Goal: Information Seeking & Learning: Learn about a topic

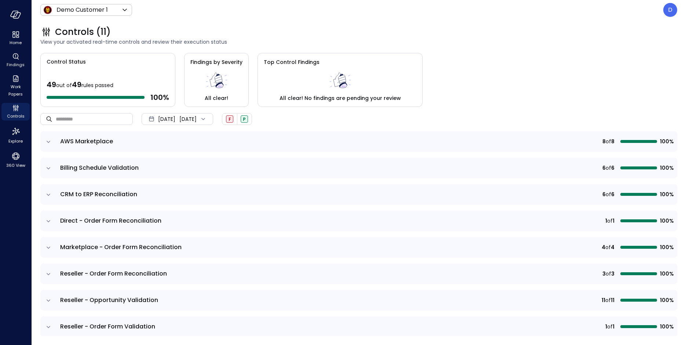
click at [175, 119] on span "[DATE]" at bounding box center [166, 119] width 17 height 8
click at [176, 161] on li "Current Year [DATE]" at bounding box center [181, 163] width 58 height 12
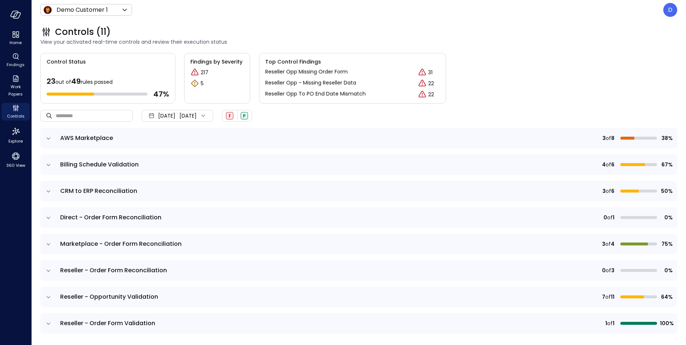
click at [48, 138] on icon "expand row" at bounding box center [49, 138] width 4 height 2
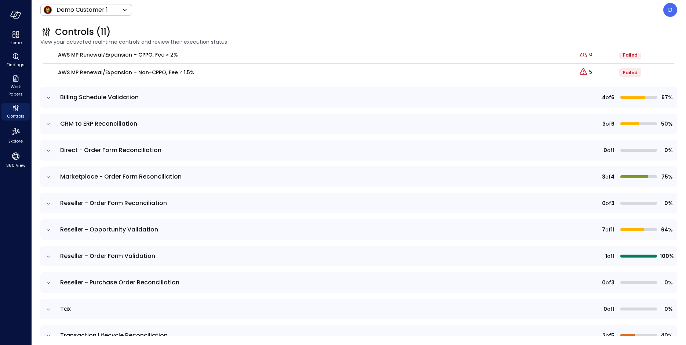
scroll to position [246, 0]
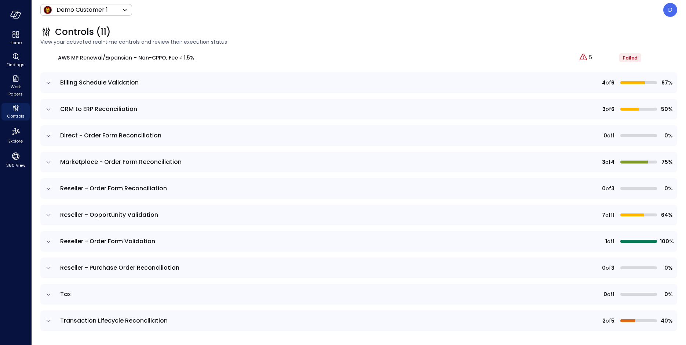
click at [48, 188] on icon "expand row" at bounding box center [48, 188] width 7 height 7
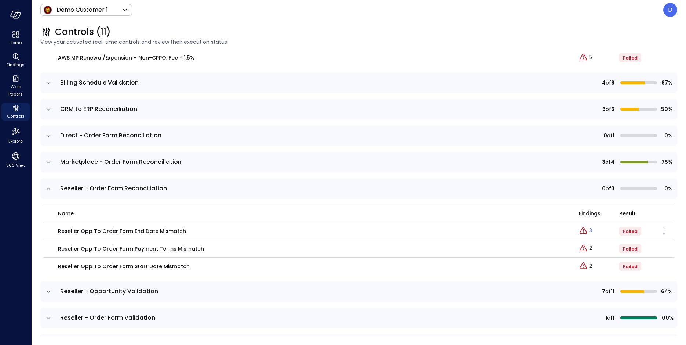
click at [378, 229] on link "3" at bounding box center [585, 230] width 13 height 9
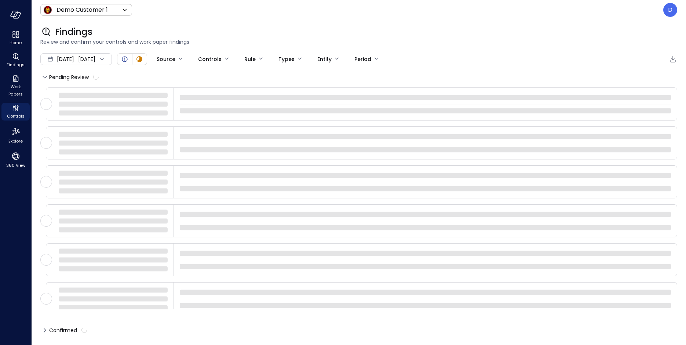
type input "****"
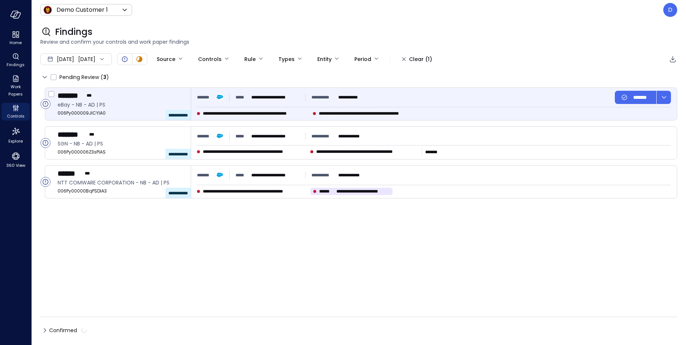
click at [113, 98] on div "******* ***" at bounding box center [121, 96] width 127 height 10
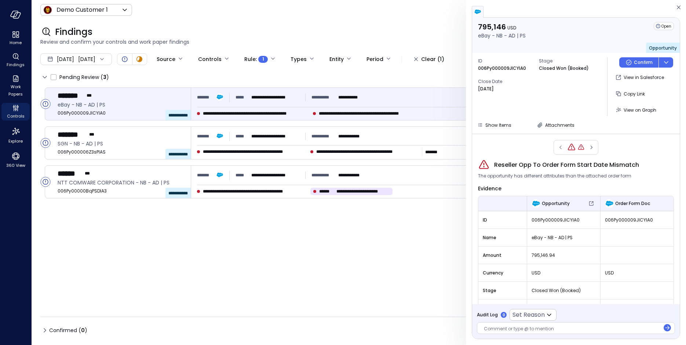
scroll to position [53, 0]
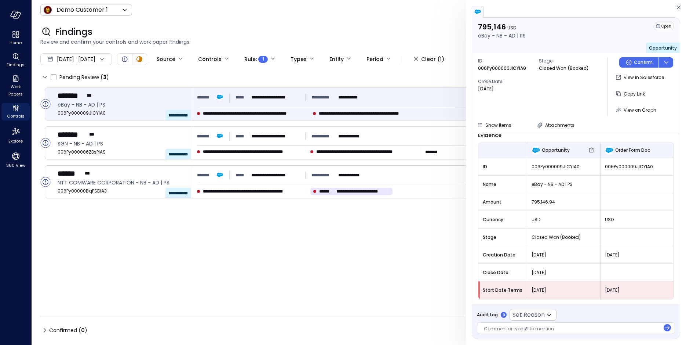
drag, startPoint x: 606, startPoint y: 289, endPoint x: 625, endPoint y: 288, distance: 19.5
click at [378, 288] on span "[DATE]" at bounding box center [637, 289] width 64 height 7
drag, startPoint x: 556, startPoint y: 290, endPoint x: 537, endPoint y: 290, distance: 18.3
click at [378, 290] on span "[DATE]" at bounding box center [564, 289] width 64 height 7
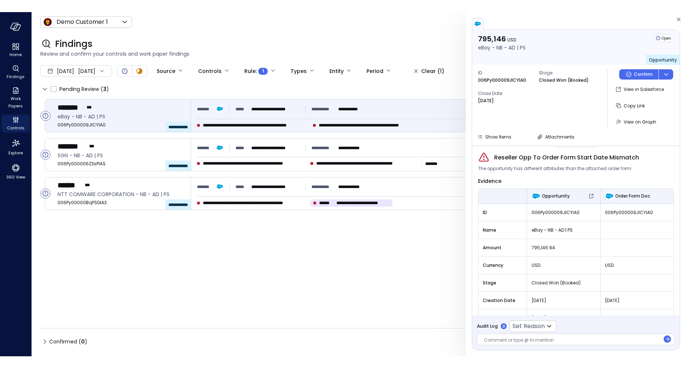
scroll to position [0, 0]
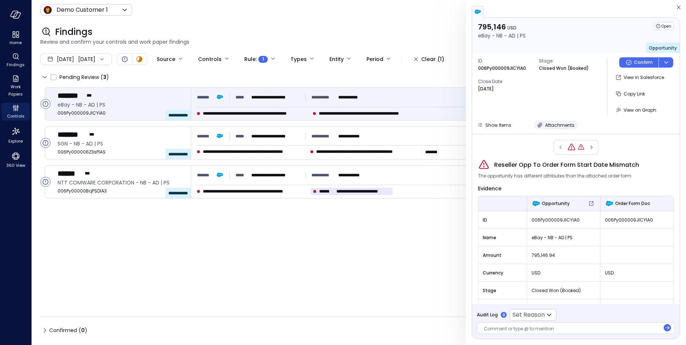
click at [378, 126] on span "Attachments" at bounding box center [559, 125] width 29 height 6
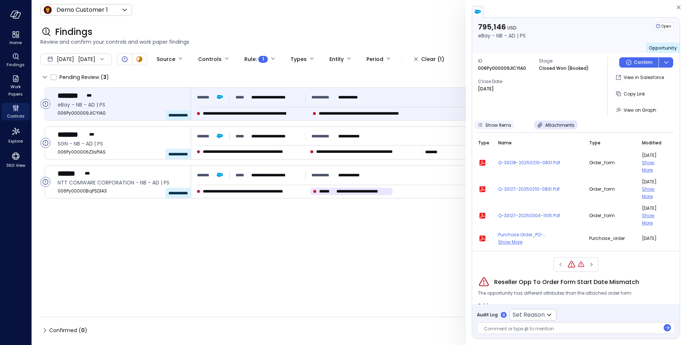
click at [378, 125] on span "Show Items" at bounding box center [498, 125] width 26 height 6
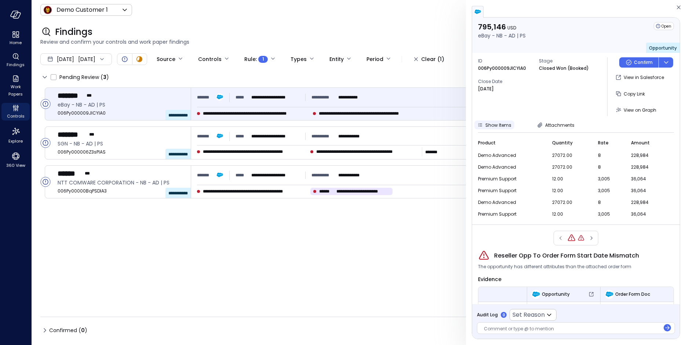
click at [378, 126] on span "Show Items" at bounding box center [498, 125] width 26 height 6
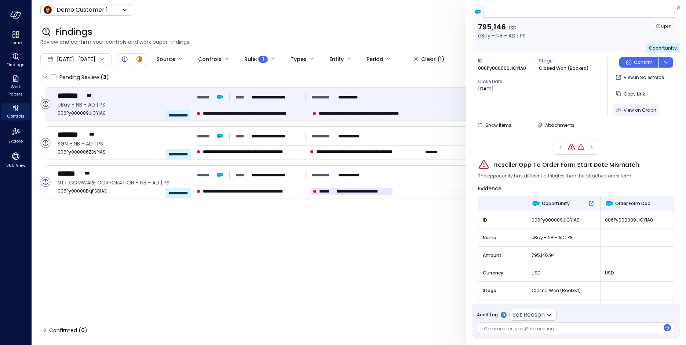
click at [378, 110] on span "View on Graph" at bounding box center [640, 110] width 33 height 6
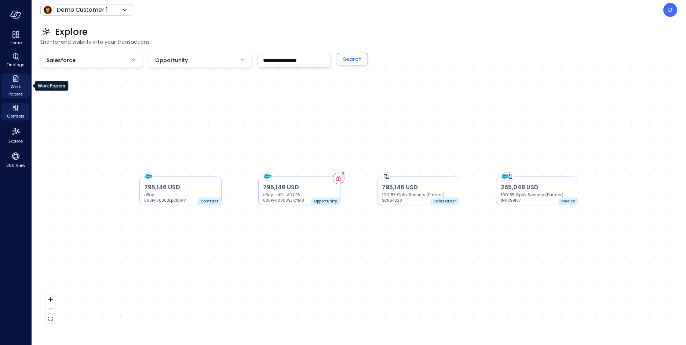
click at [18, 86] on span "Work Papers" at bounding box center [15, 90] width 22 height 15
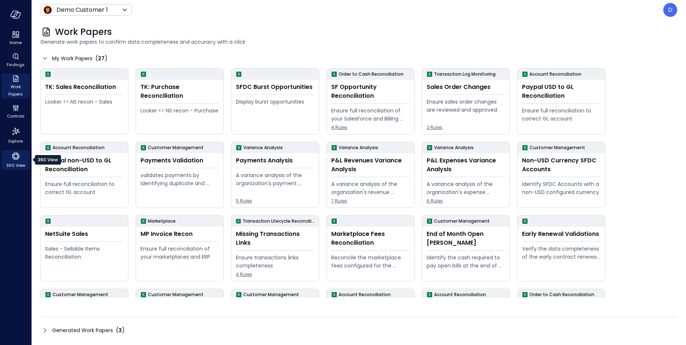
click at [17, 158] on icon "360 View" at bounding box center [15, 155] width 7 height 7
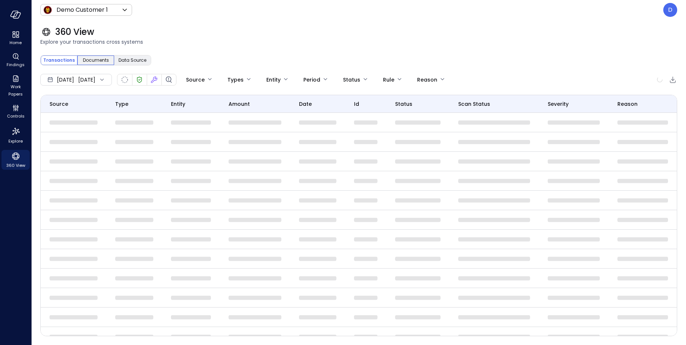
click at [90, 63] on span "Documents" at bounding box center [96, 60] width 26 height 7
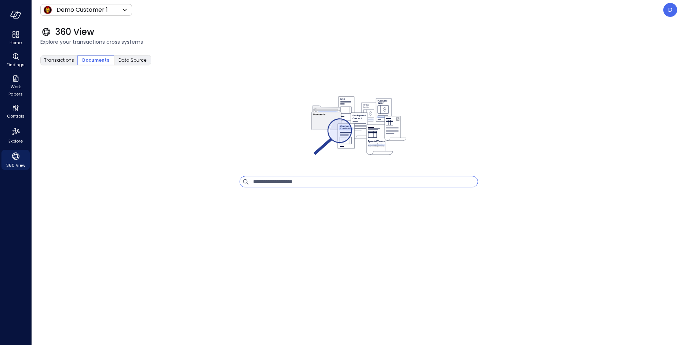
click at [301, 180] on input "text" at bounding box center [365, 181] width 225 height 11
click at [128, 58] on span "Data Source" at bounding box center [133, 60] width 28 height 7
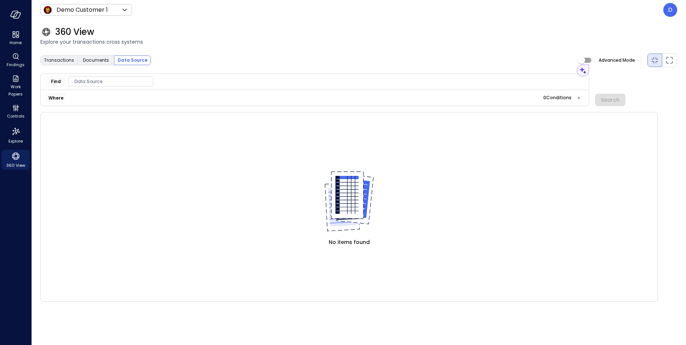
click at [96, 80] on span "Data Source" at bounding box center [111, 81] width 84 height 7
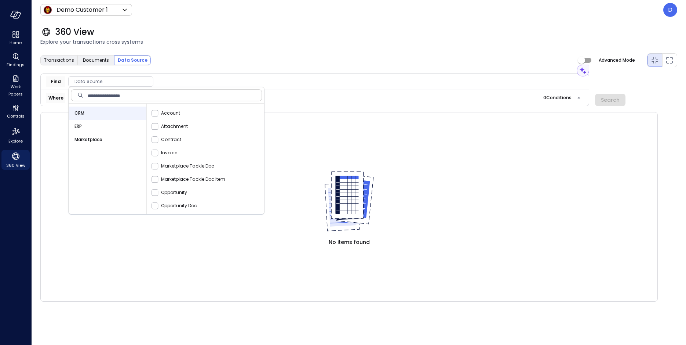
click at [306, 135] on table at bounding box center [349, 138] width 617 height 52
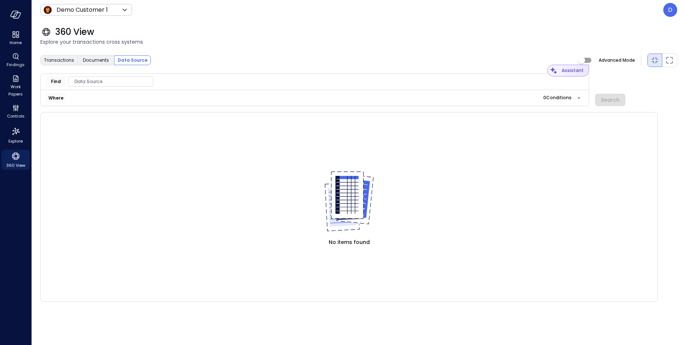
click at [378, 74] on div "Assistant" at bounding box center [574, 71] width 29 height 12
click at [378, 69] on div "Assistant" at bounding box center [573, 70] width 22 height 7
click at [378, 72] on icon "button" at bounding box center [579, 70] width 7 height 9
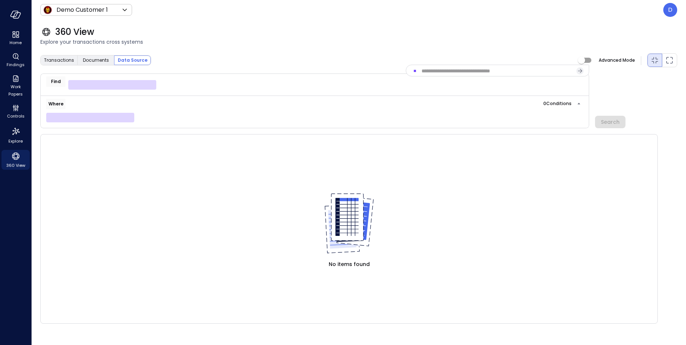
click at [62, 55] on div "Transactions Documents Data Source" at bounding box center [95, 60] width 111 height 10
click at [62, 56] on div "Transactions" at bounding box center [59, 60] width 37 height 10
